Goal: Task Accomplishment & Management: Manage account settings

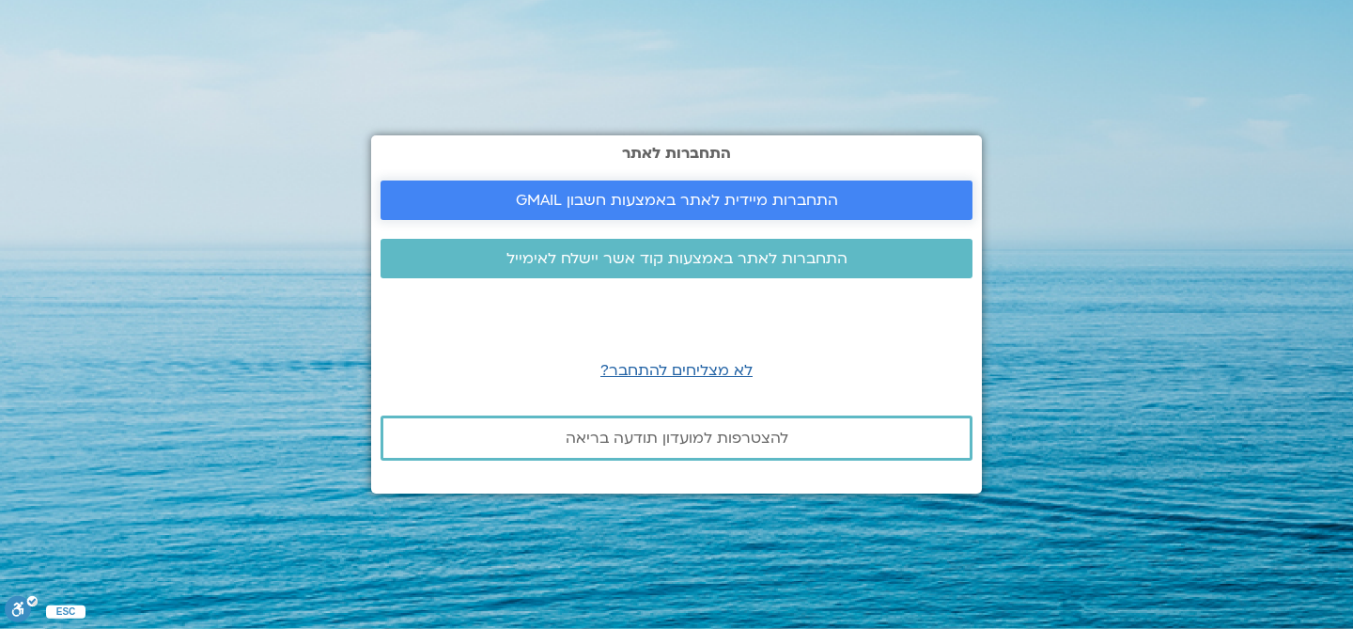
click at [715, 201] on span "התחברות מיידית לאתר באמצעות חשבון GMAIL" at bounding box center [677, 200] width 322 height 17
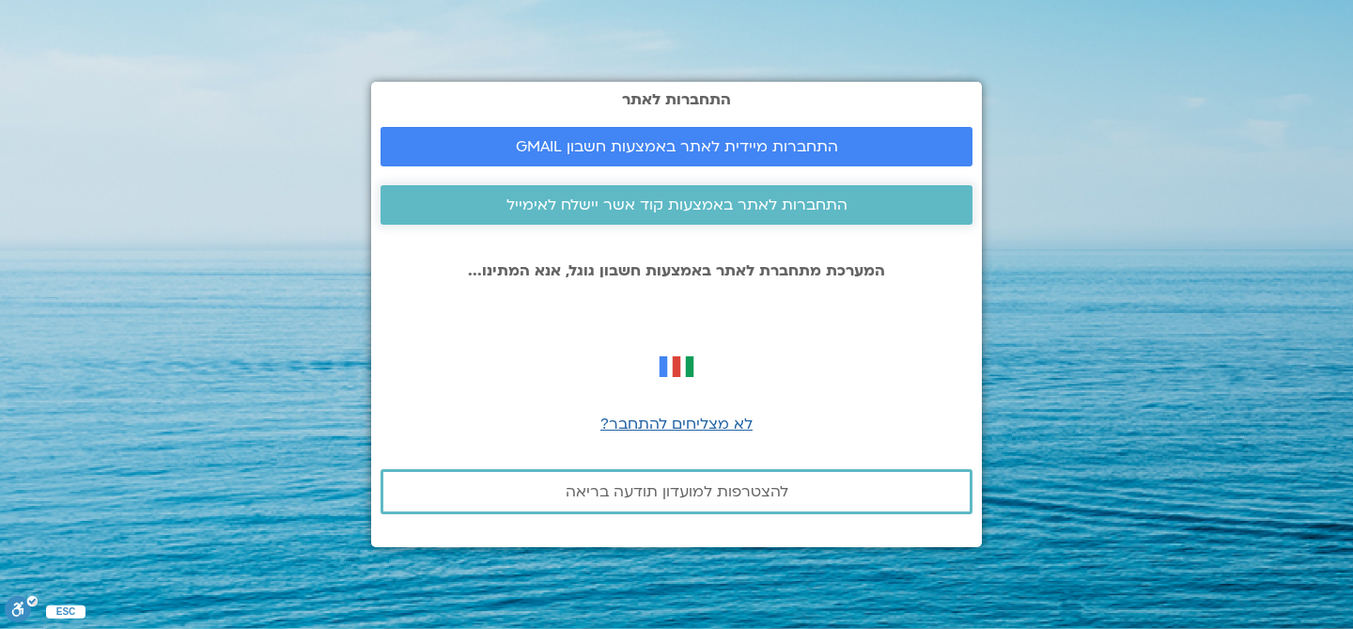
click at [692, 208] on span "התחברות לאתר באמצעות קוד אשר יישלח לאימייל" at bounding box center [676, 204] width 341 height 17
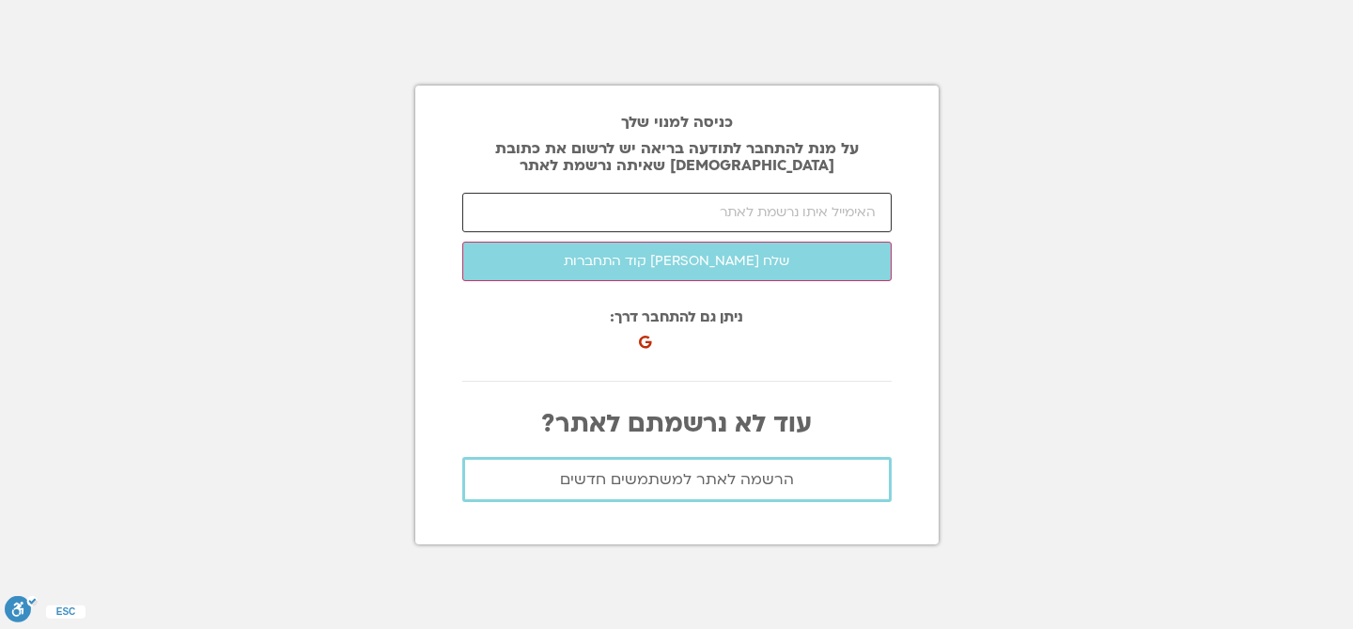
click at [638, 211] on input "email" at bounding box center [676, 212] width 429 height 39
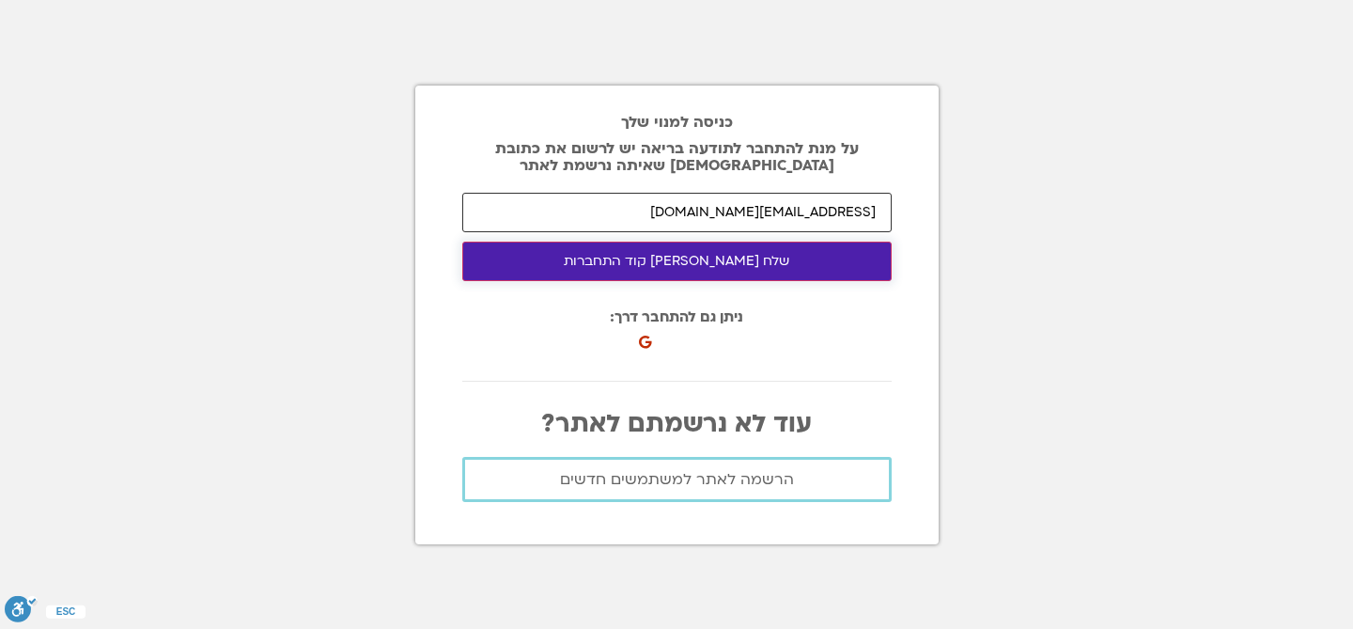
type input "tamar2606@gmail.com"
click at [745, 242] on button "שלח לי קוד התחברות" at bounding box center [676, 260] width 429 height 39
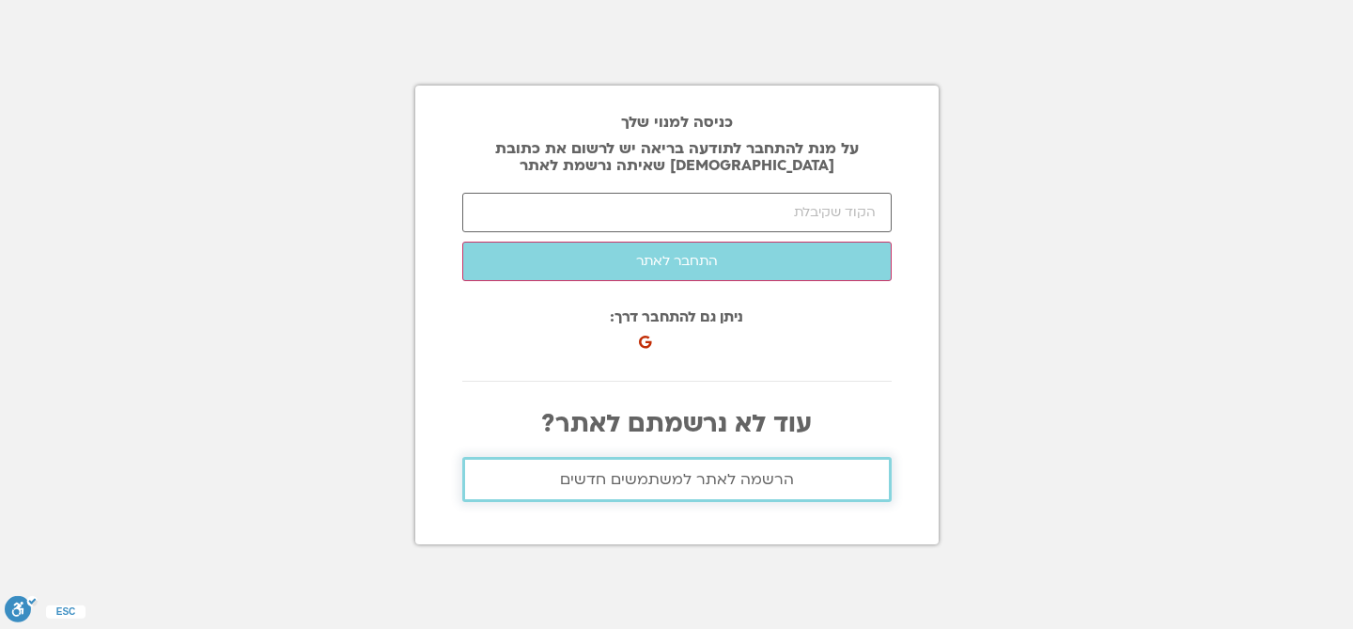
click at [741, 485] on span "הרשמה לאתר למשתמשים חדשים" at bounding box center [677, 479] width 234 height 17
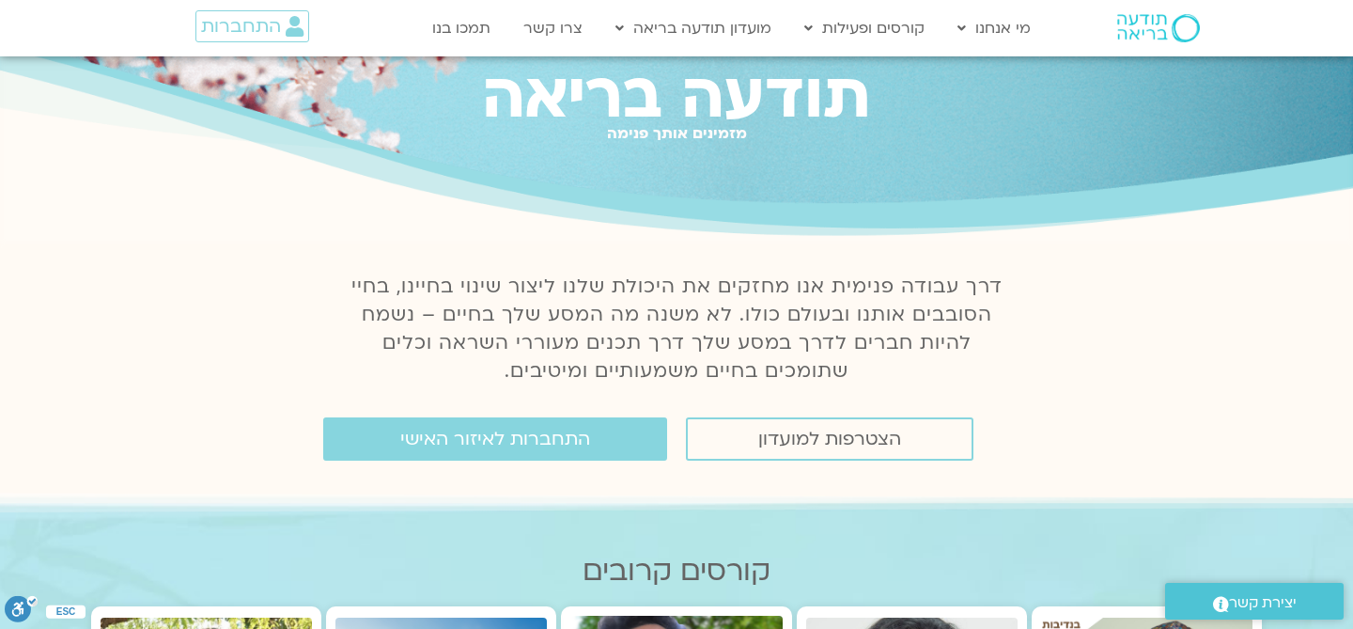
scroll to position [141, 0]
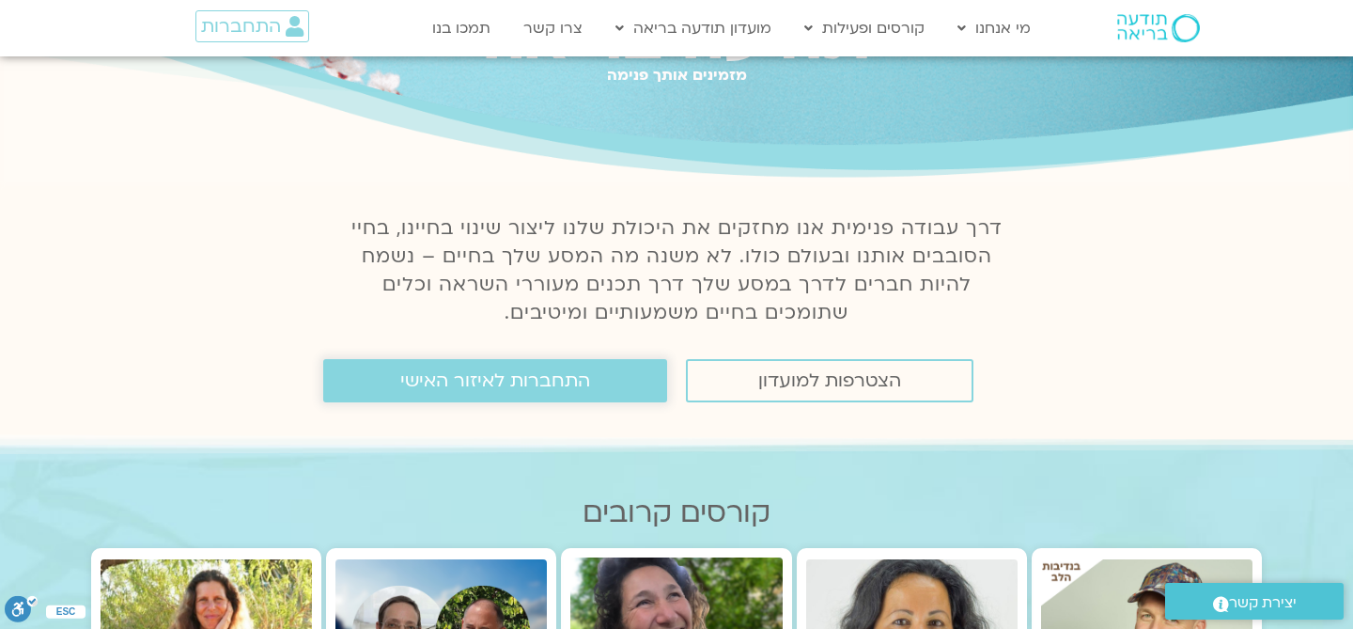
click at [598, 383] on link "התחברות לאיזור האישי" at bounding box center [495, 380] width 344 height 43
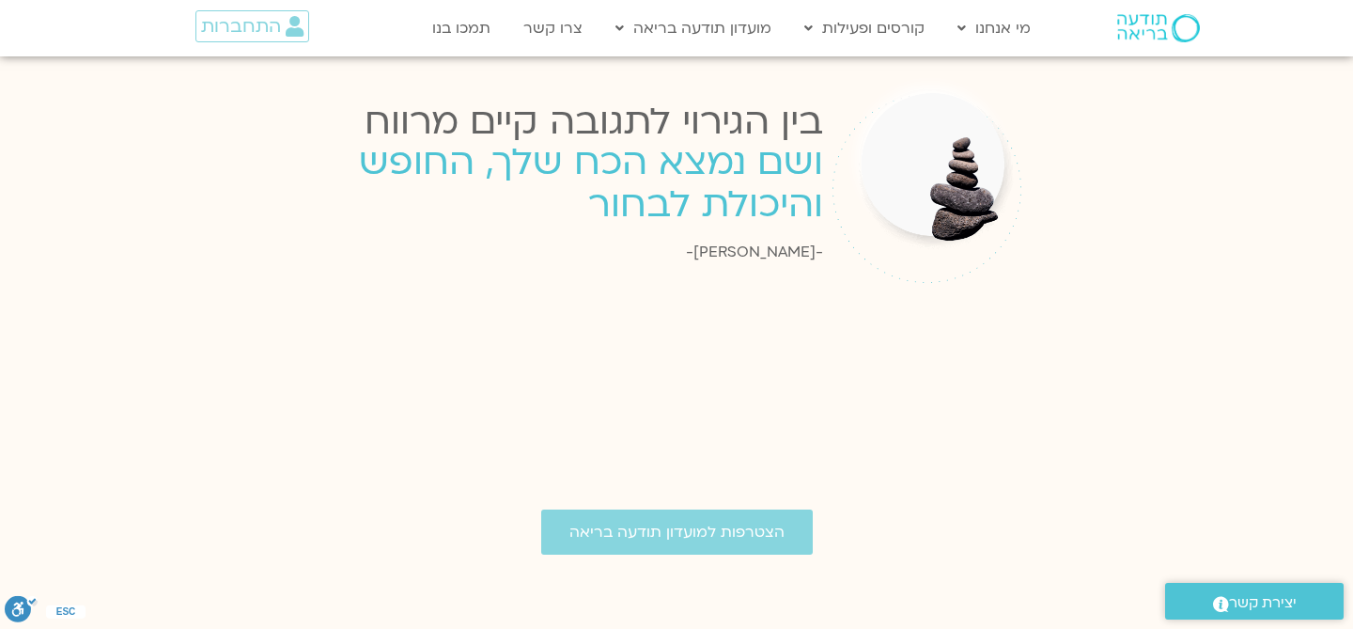
scroll to position [3306, 0]
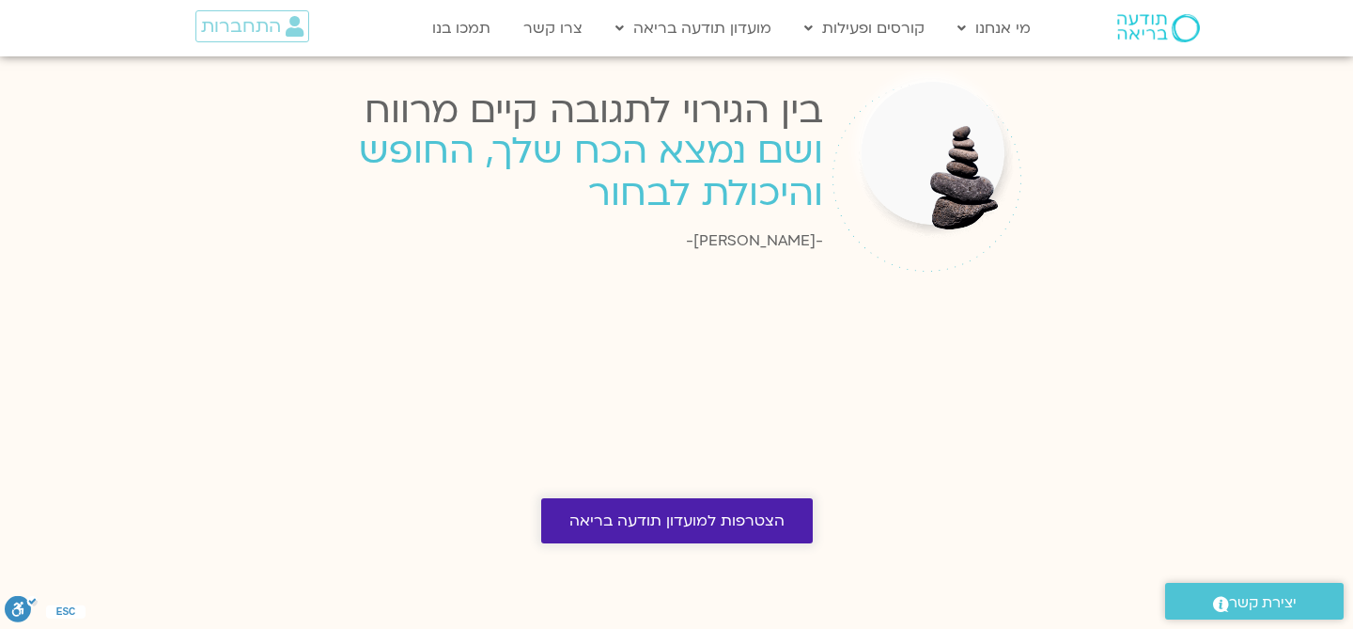
click at [745, 512] on span "הצטרפות למועדון תודעה בריאה" at bounding box center [676, 520] width 215 height 17
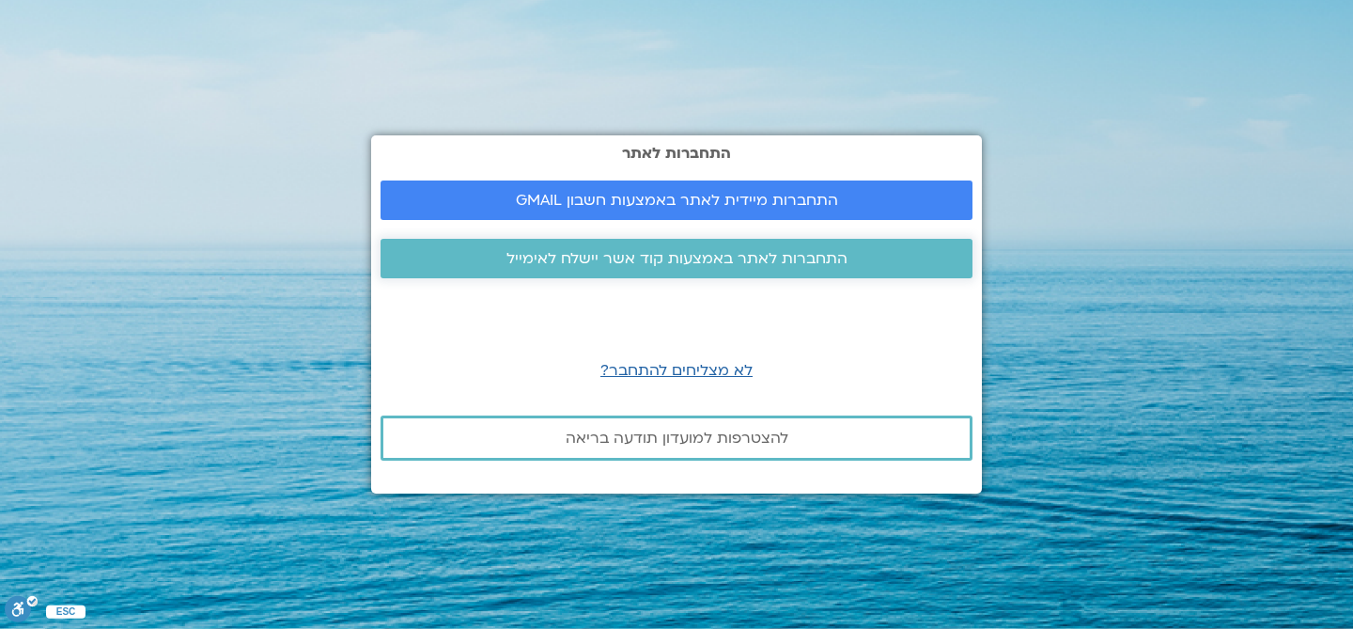
click at [718, 259] on span "התחברות לאתר באמצעות קוד אשר יישלח לאימייל" at bounding box center [676, 258] width 341 height 17
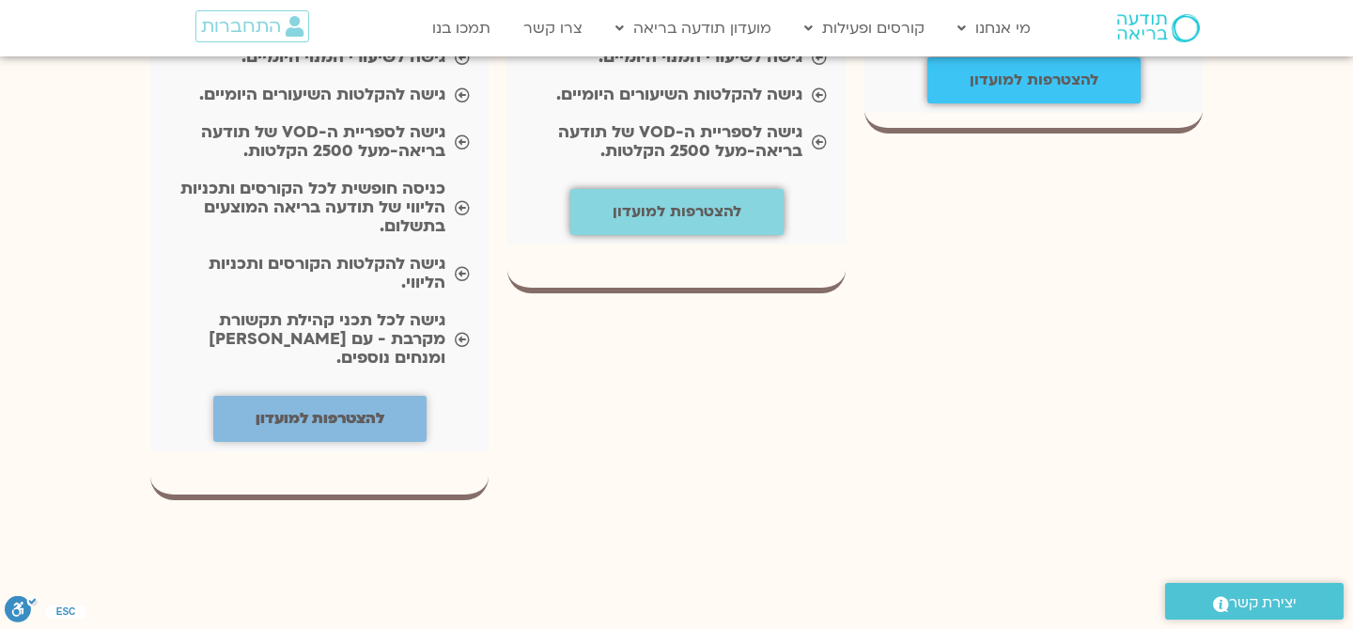
scroll to position [1841, 0]
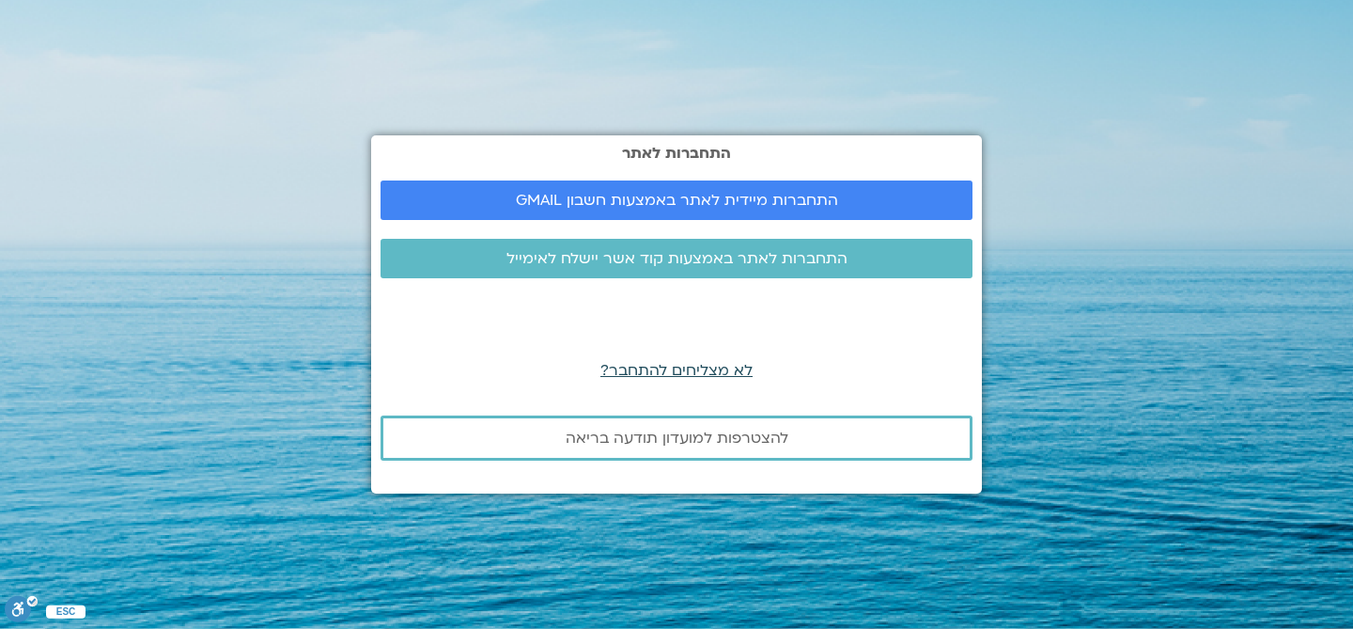
click at [684, 370] on span "לא מצליחים להתחבר?" at bounding box center [676, 370] width 152 height 21
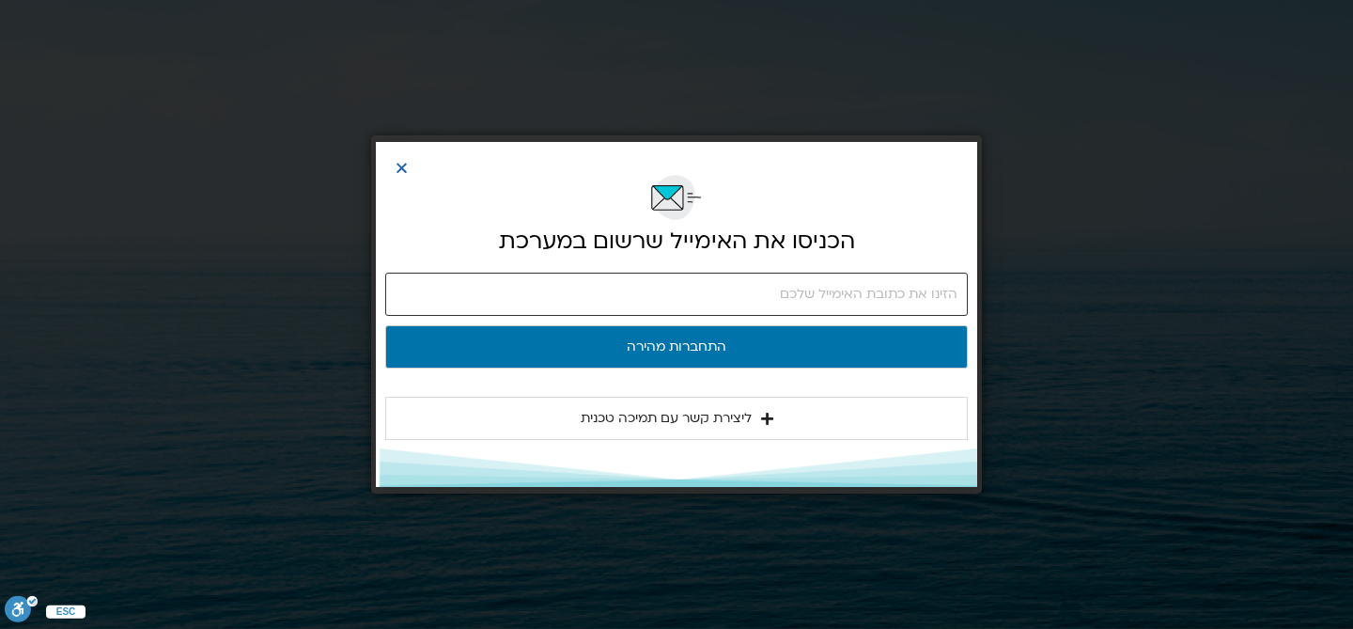
click at [717, 278] on input "email" at bounding box center [676, 293] width 582 height 43
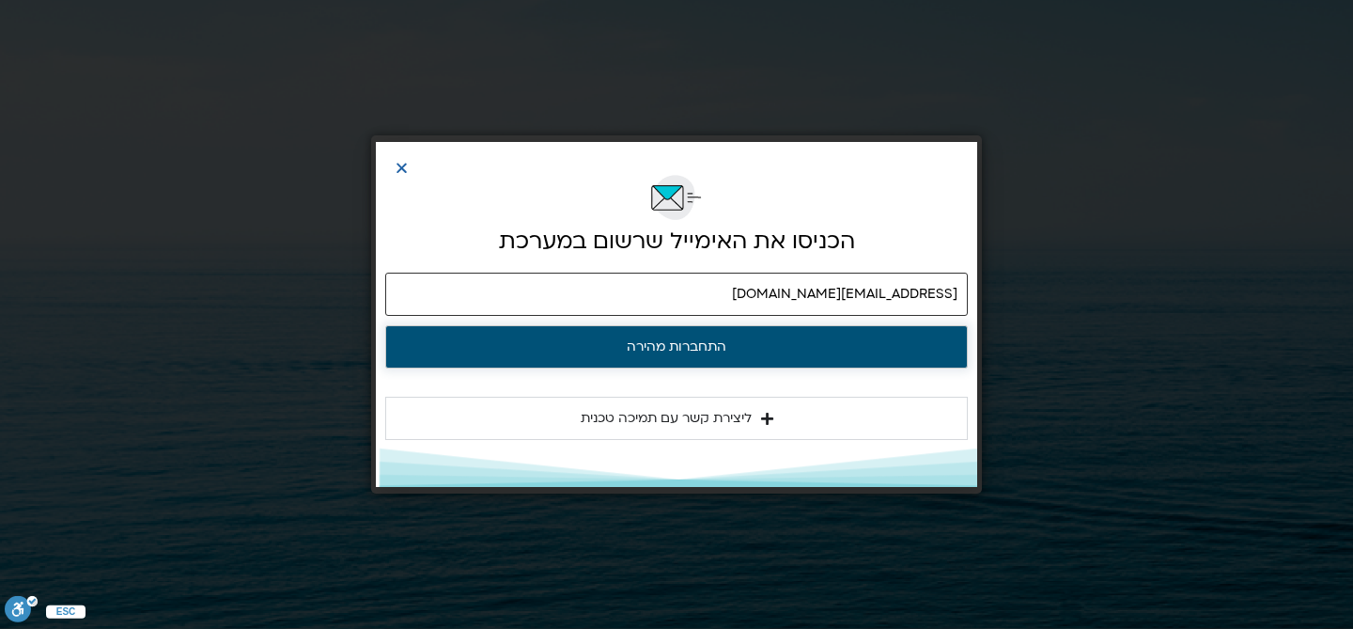
type input "[EMAIL_ADDRESS][DOMAIN_NAME]"
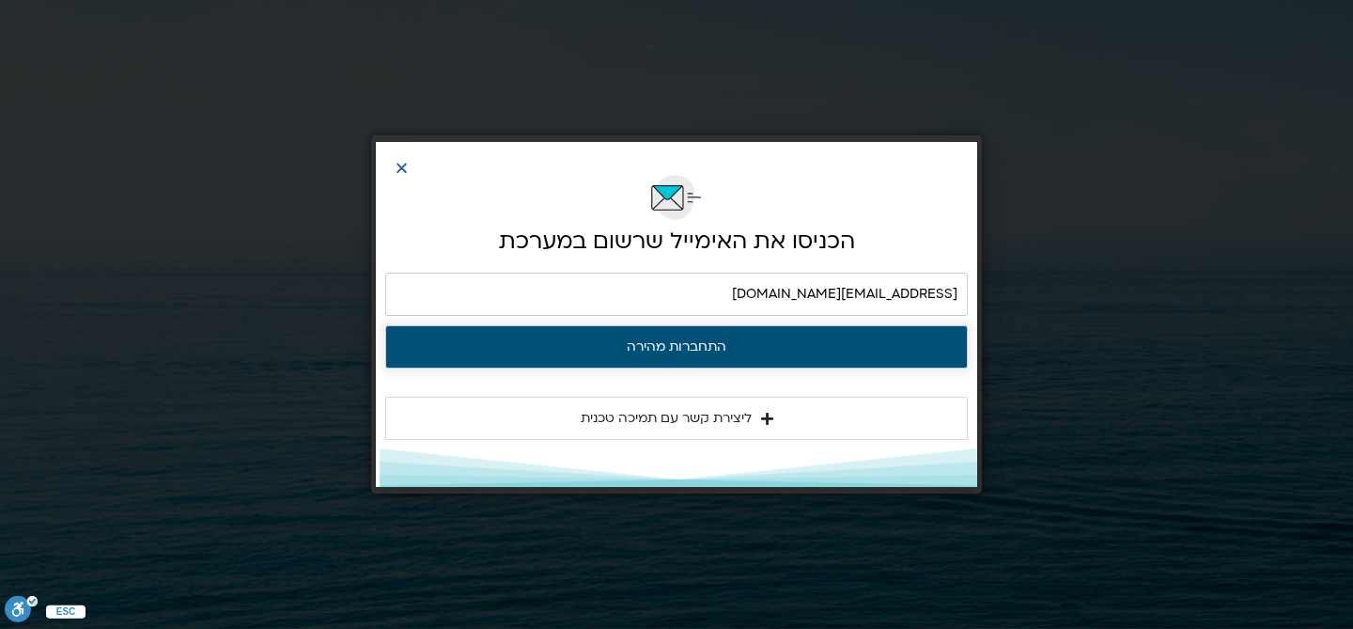
click at [712, 334] on button "התחברות מהירה" at bounding box center [676, 346] width 582 height 43
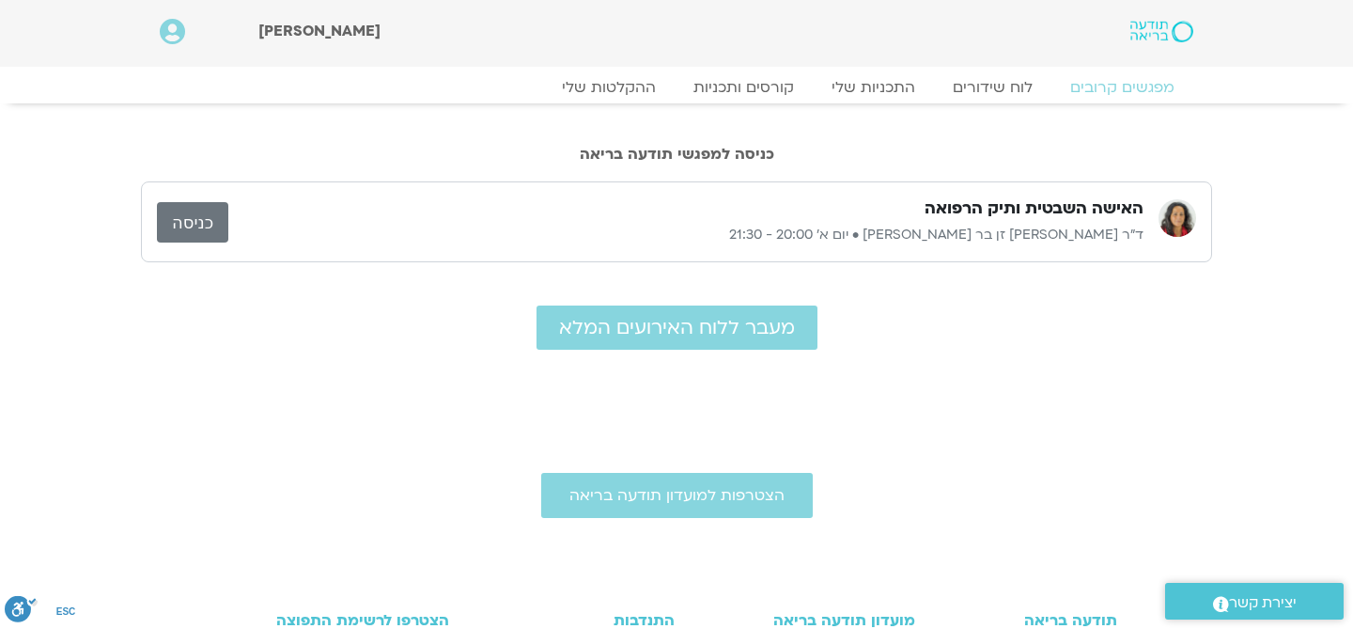
click at [210, 224] on link "כניסה" at bounding box center [192, 222] width 71 height 40
